Goal: Navigation & Orientation: Go to known website

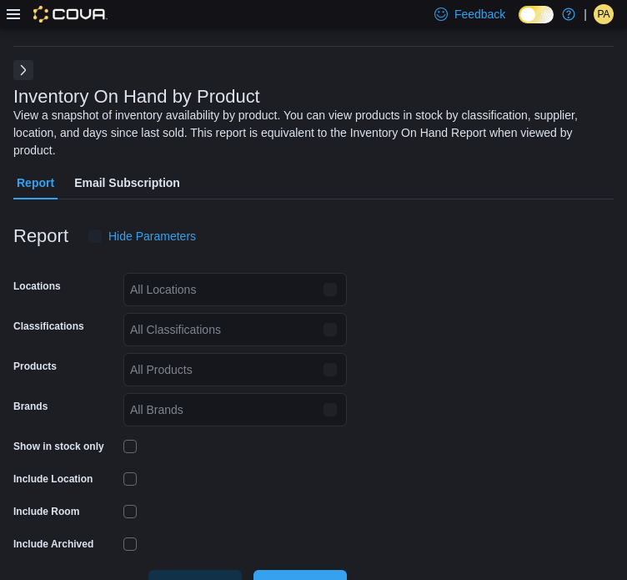
scroll to position [56, 0]
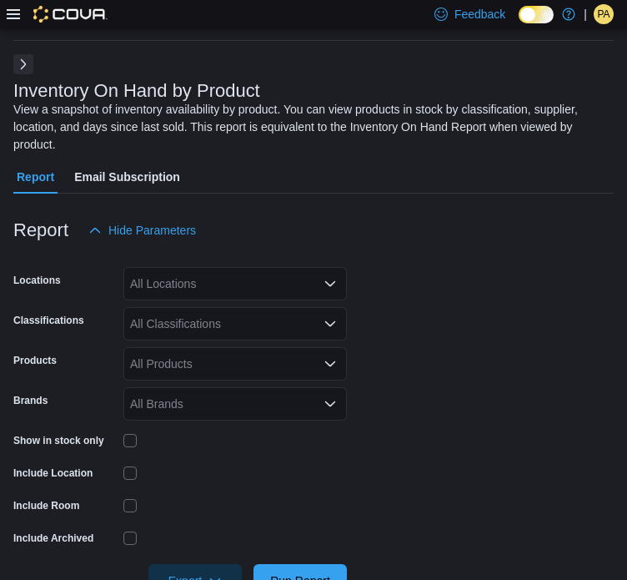
click at [8, 13] on icon at bounding box center [13, 14] width 13 height 13
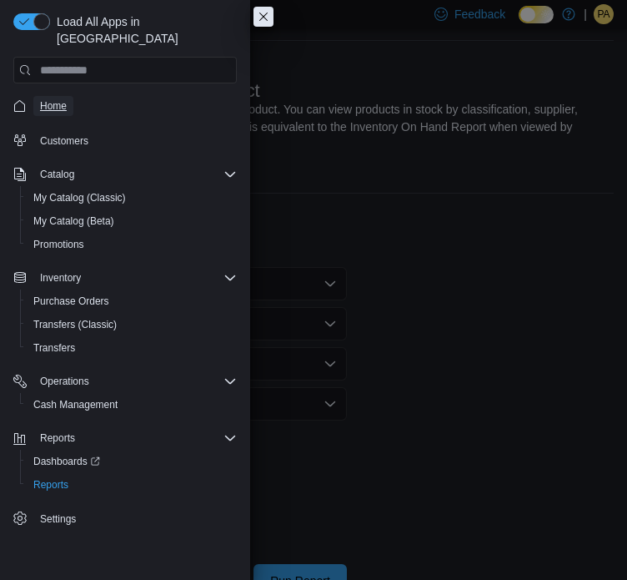
click at [39, 96] on link "Home" at bounding box center [53, 106] width 40 height 20
